Goal: Task Accomplishment & Management: Manage account settings

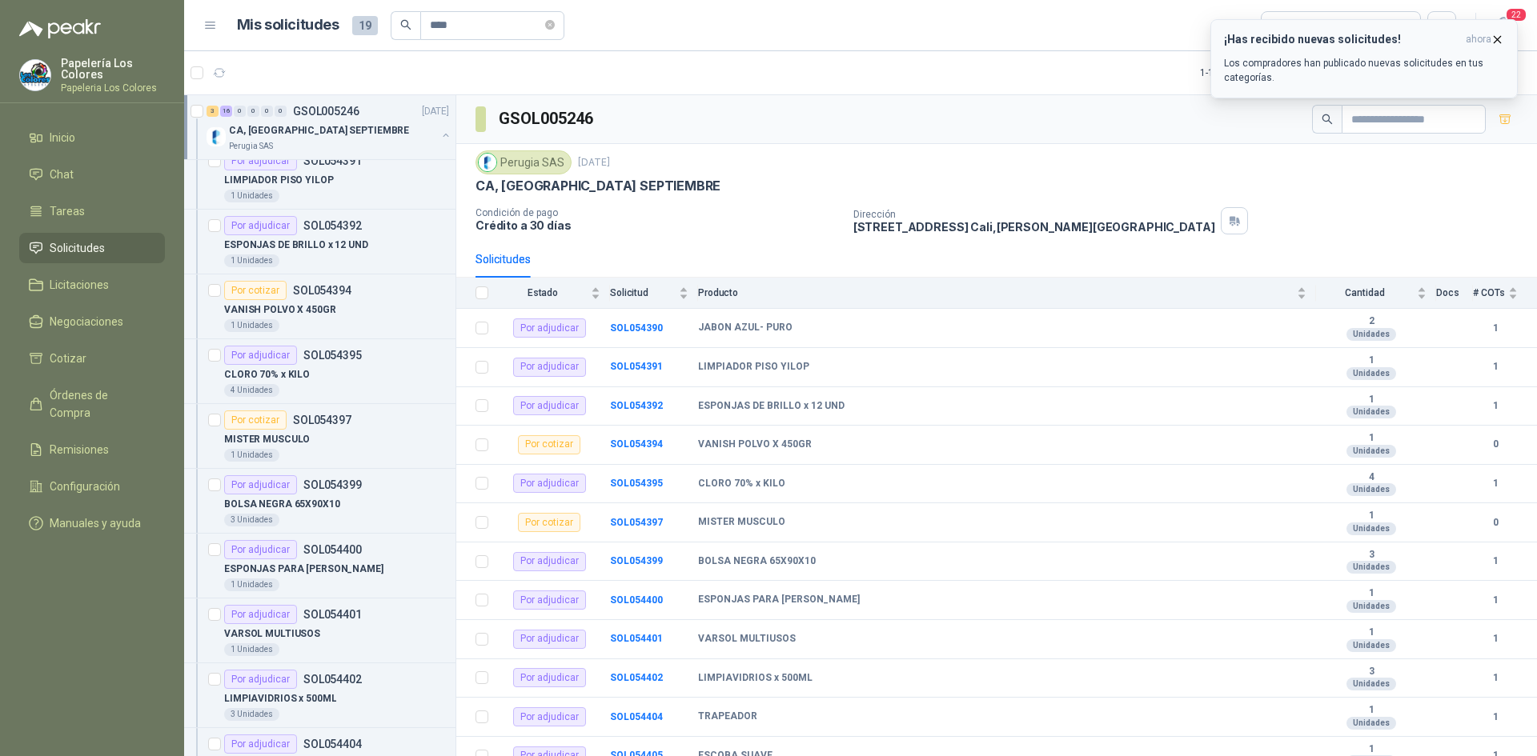
click at [1396, 55] on div "¡Has recibido nuevas solicitudes! ahora Los compradores han publicado nuevas so…" at bounding box center [1364, 59] width 280 height 52
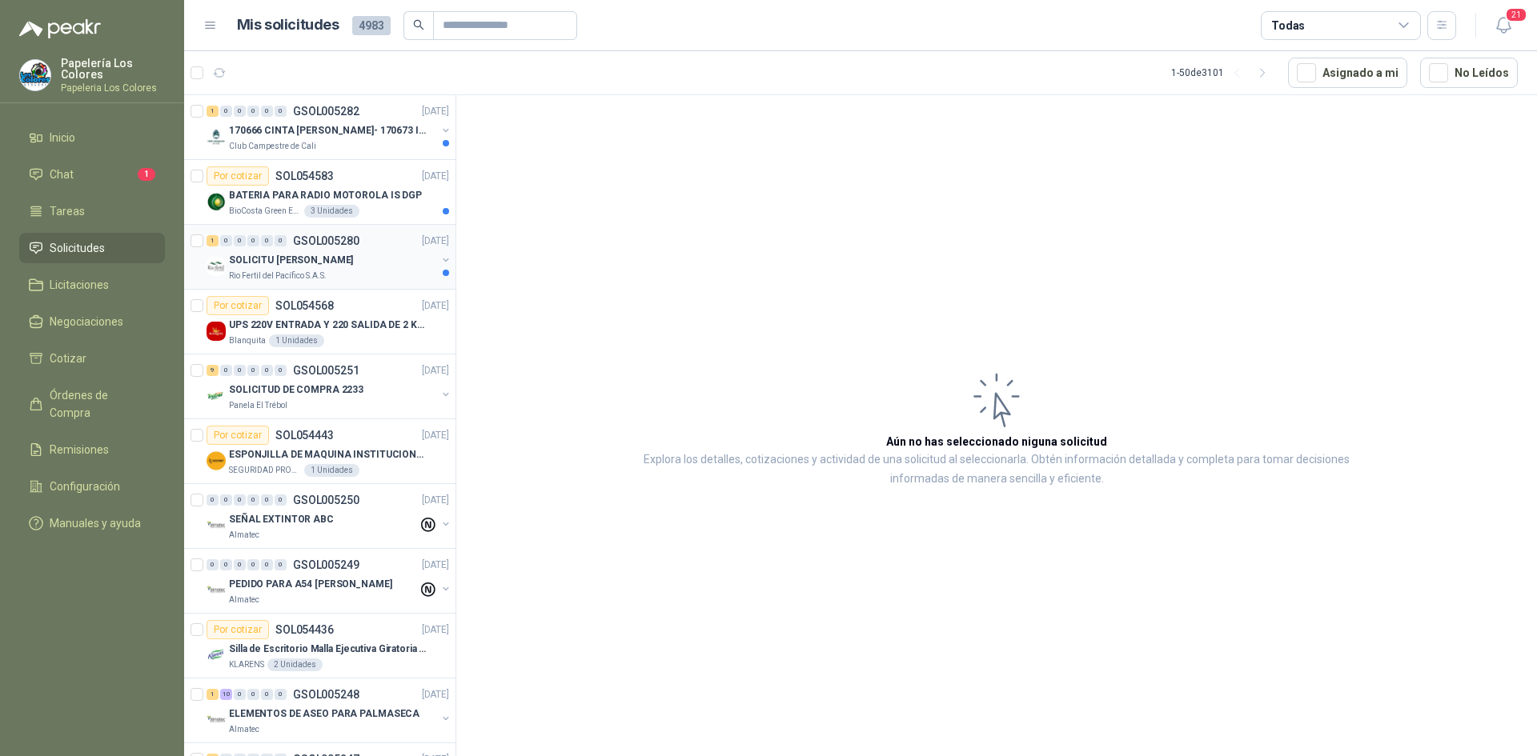
click at [370, 263] on div "SOLICITU JIMMY" at bounding box center [332, 260] width 207 height 19
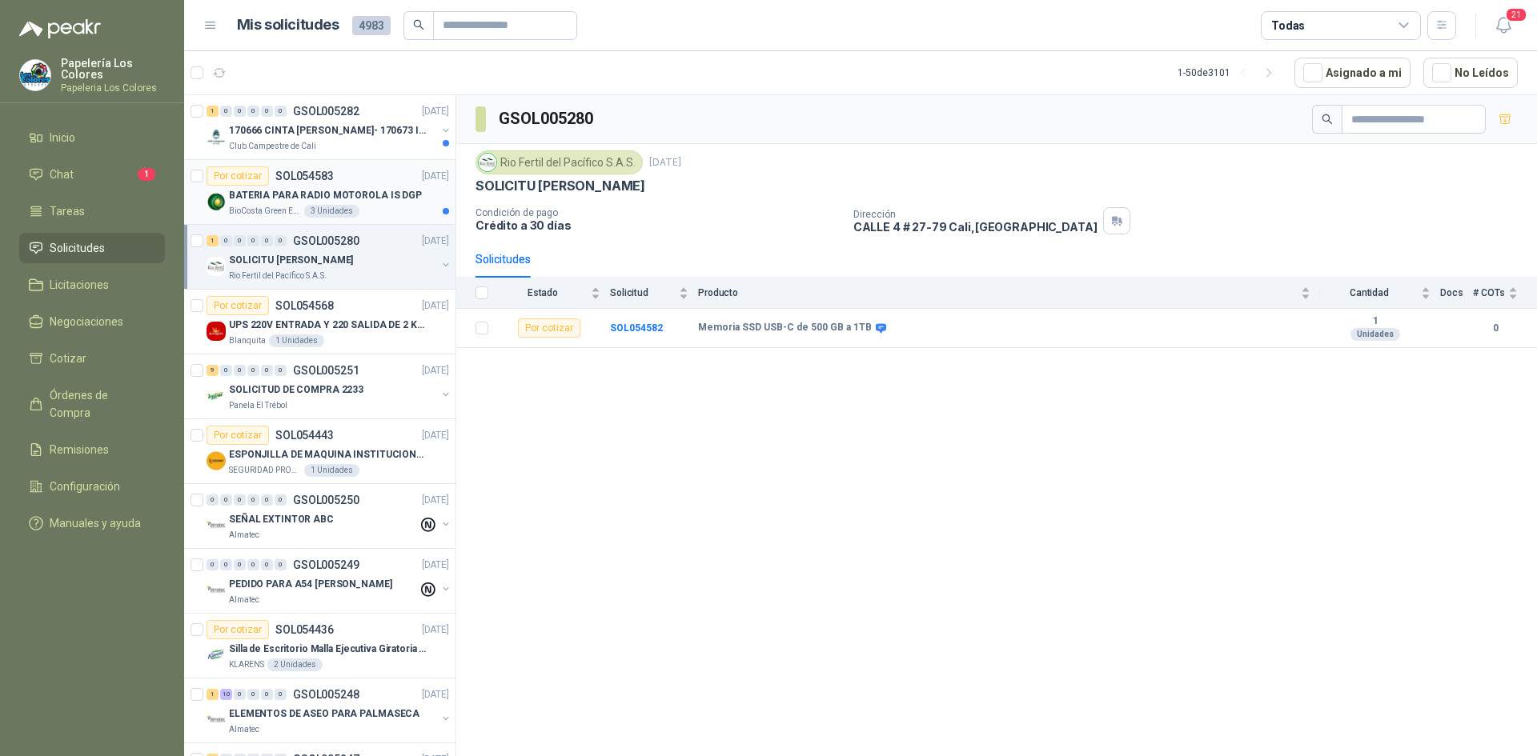
click at [366, 165] on article "Por cotizar SOL054583 02/09/25 BATERIA PARA RADIO MOTOROLA IS DGP BioCosta Gree…" at bounding box center [319, 192] width 271 height 65
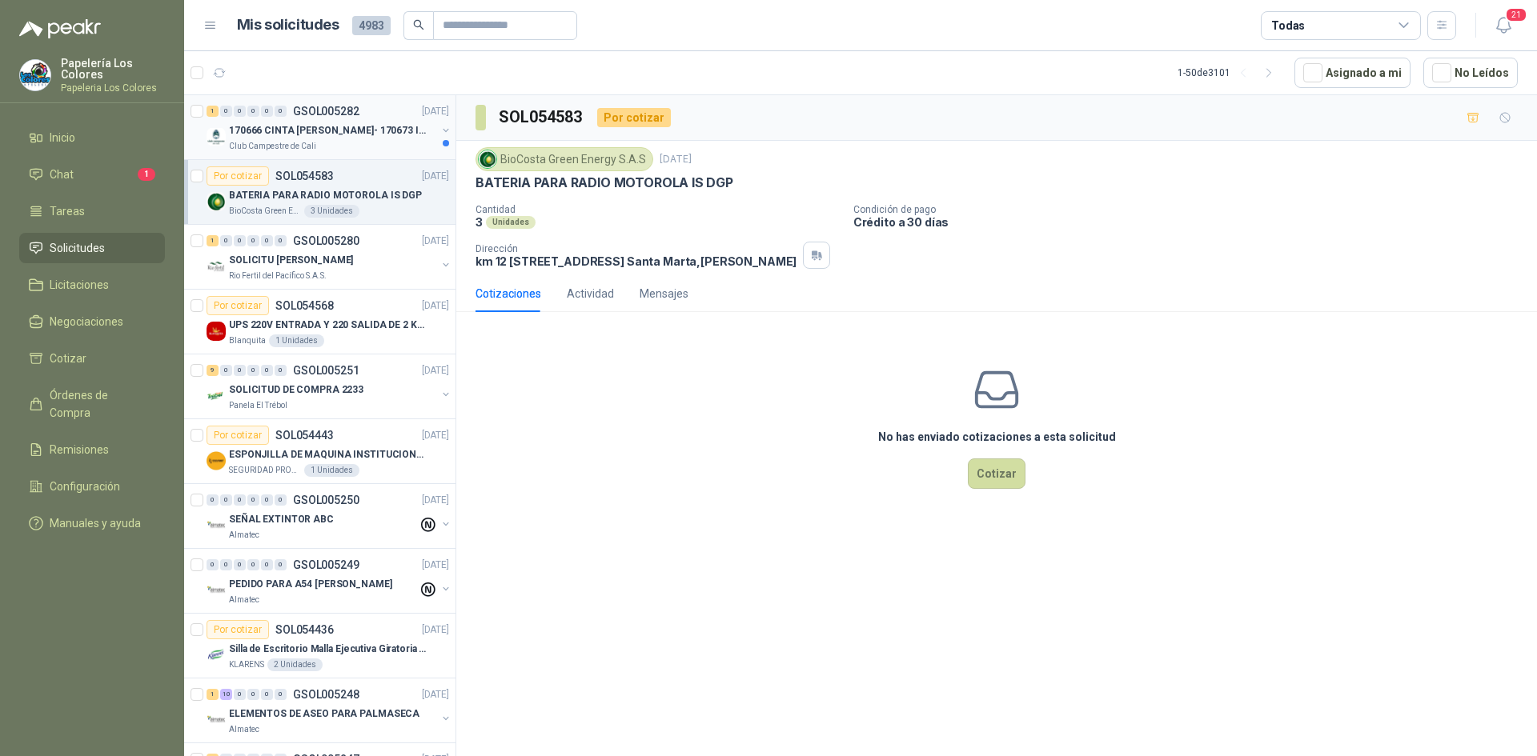
click at [375, 106] on div "1 0 0 0 0 0 GSOL005282 02/09/25" at bounding box center [329, 111] width 246 height 19
